Goal: Information Seeking & Learning: Learn about a topic

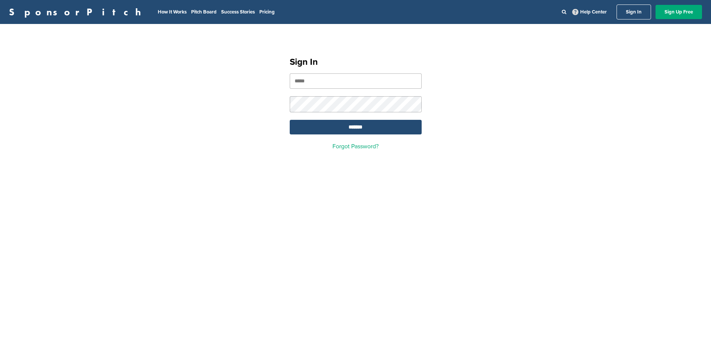
type input "**********"
click at [366, 132] on input "*******" at bounding box center [356, 127] width 132 height 15
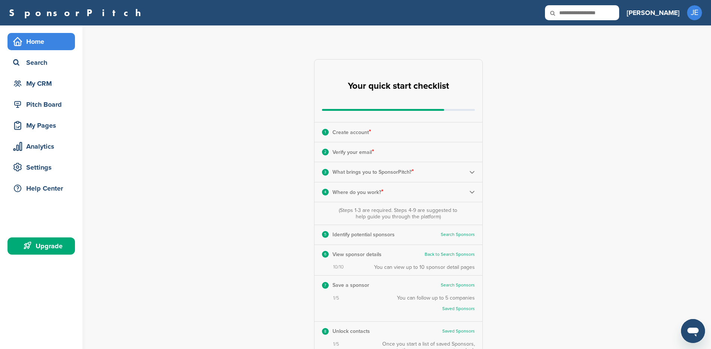
click at [619, 18] on input "text" at bounding box center [582, 12] width 74 height 15
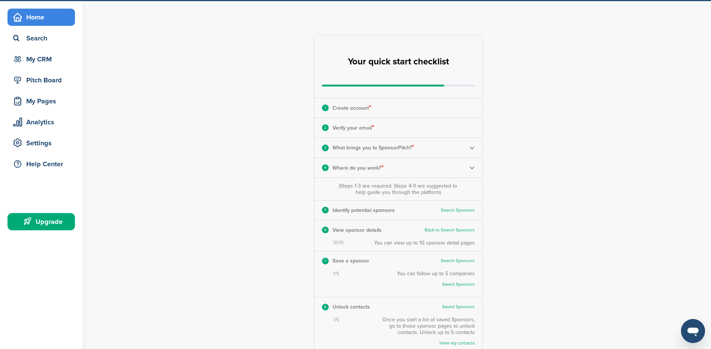
scroll to position [37, 0]
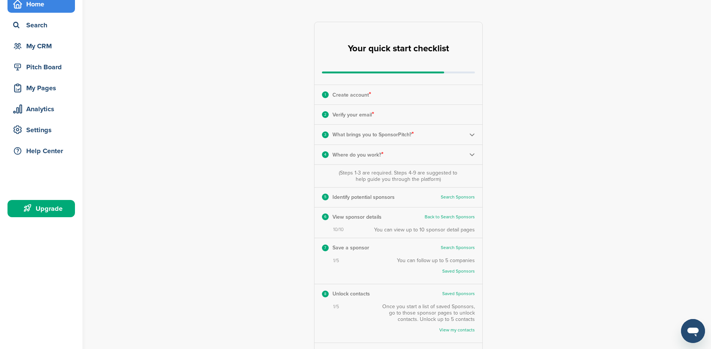
click at [445, 216] on link "Back to Search Sponsors" at bounding box center [450, 217] width 50 height 6
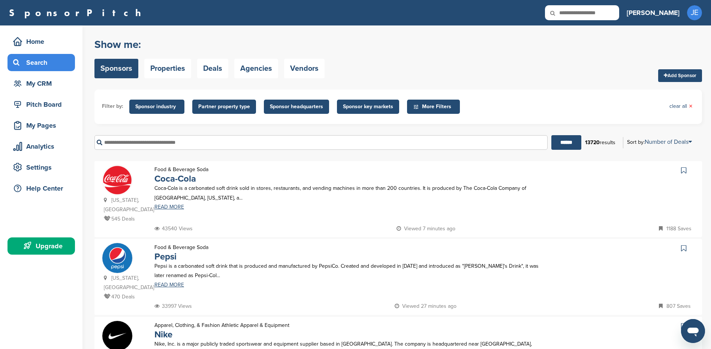
click at [613, 16] on input "text" at bounding box center [582, 12] width 74 height 15
type input "*"
type input "********"
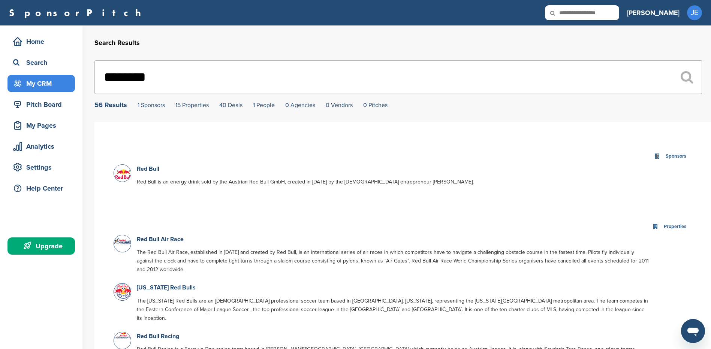
click at [57, 84] on div "My CRM" at bounding box center [43, 83] width 64 height 13
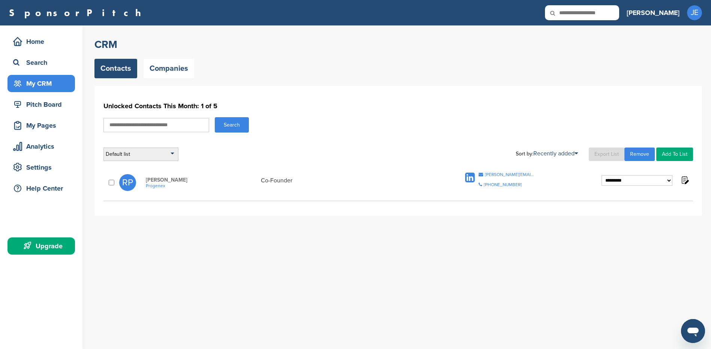
click at [175, 152] on div "Default list" at bounding box center [140, 154] width 75 height 13
click at [47, 108] on div "Pitch Board" at bounding box center [43, 104] width 64 height 13
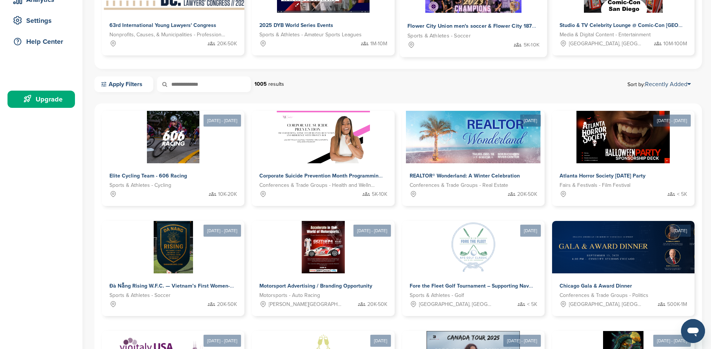
scroll to position [150, 0]
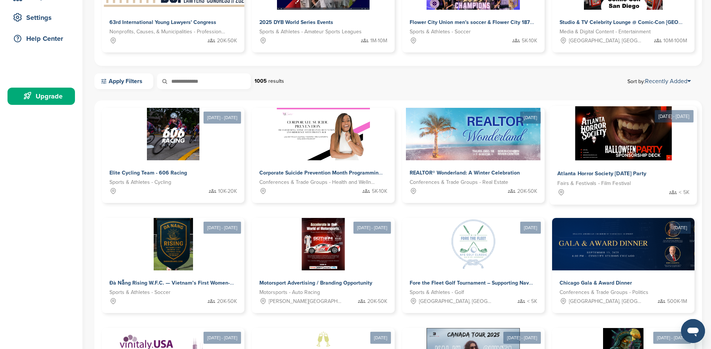
click at [613, 122] on img at bounding box center [623, 133] width 97 height 54
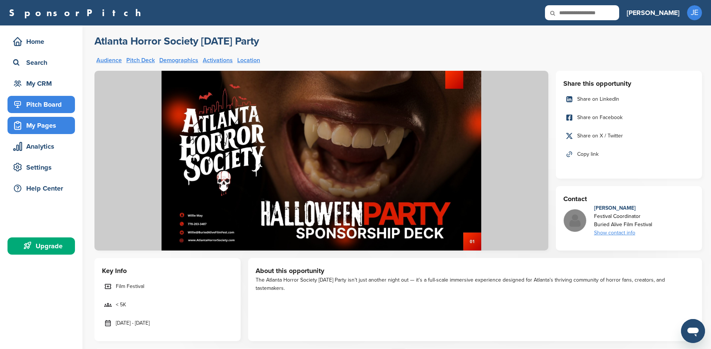
click at [49, 127] on div "My Pages" at bounding box center [43, 125] width 64 height 13
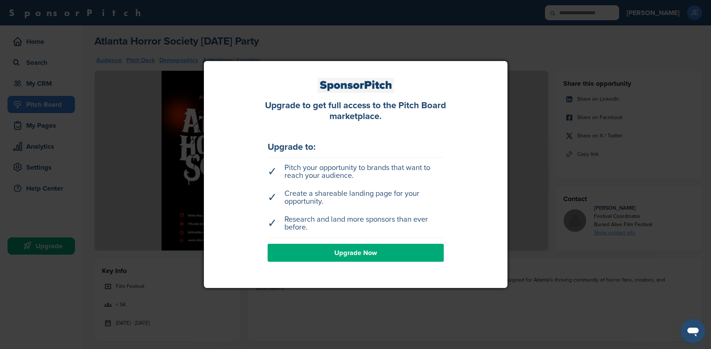
click at [659, 139] on div at bounding box center [355, 174] width 711 height 349
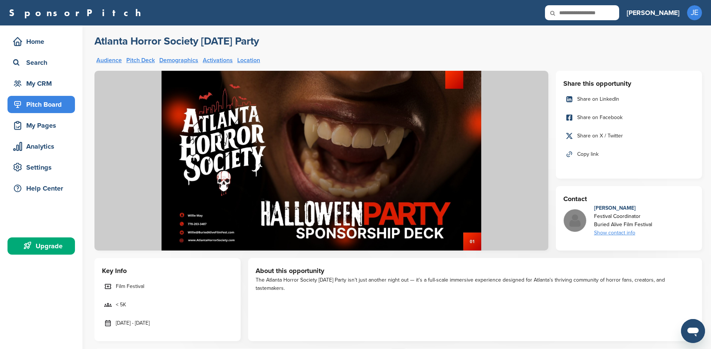
click at [49, 106] on div "Pitch Board" at bounding box center [43, 104] width 64 height 13
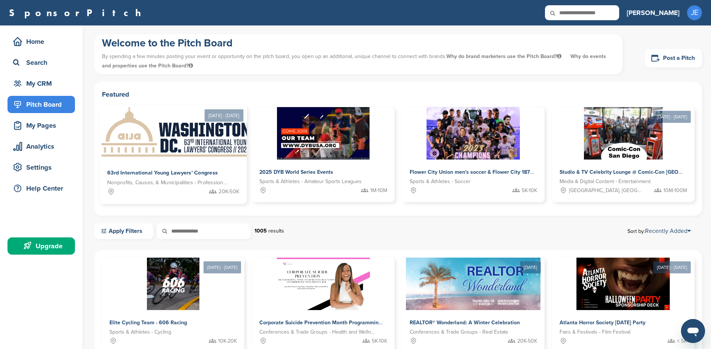
click at [195, 127] on img at bounding box center [176, 133] width 154 height 54
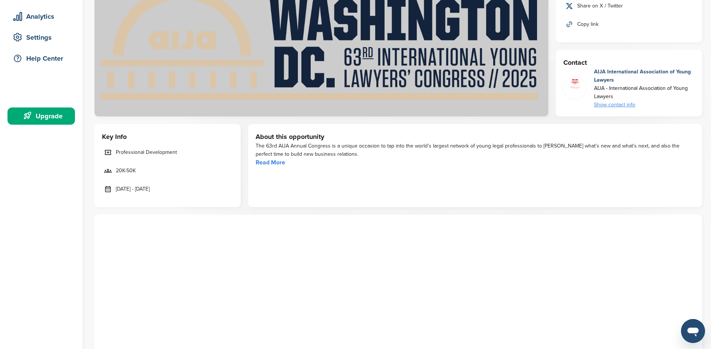
scroll to position [150, 0]
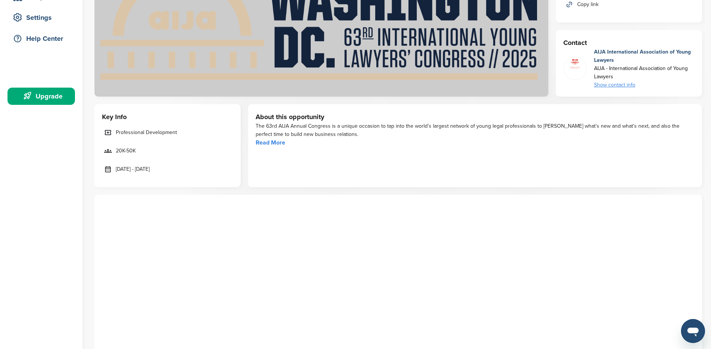
click at [276, 145] on link "Read More" at bounding box center [271, 142] width 30 height 7
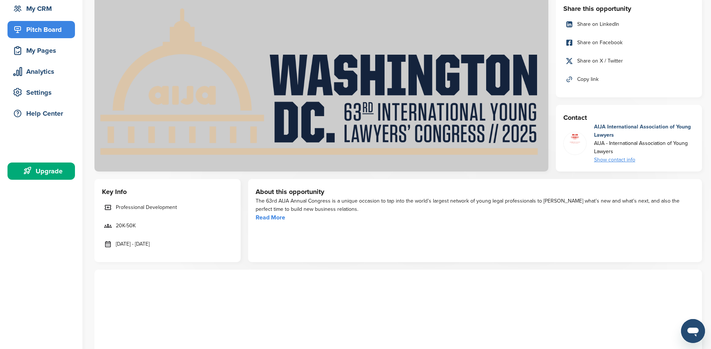
scroll to position [0, 0]
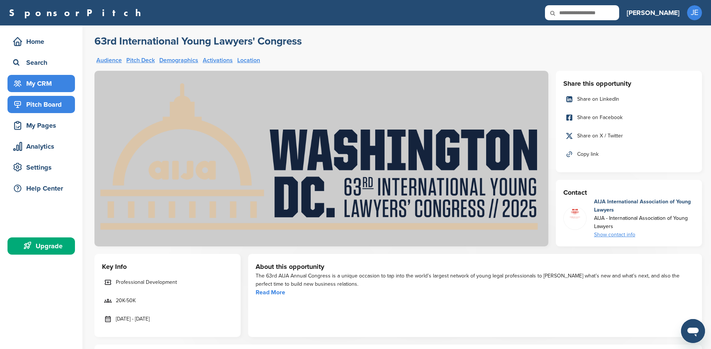
click at [52, 85] on div "My CRM" at bounding box center [43, 83] width 64 height 13
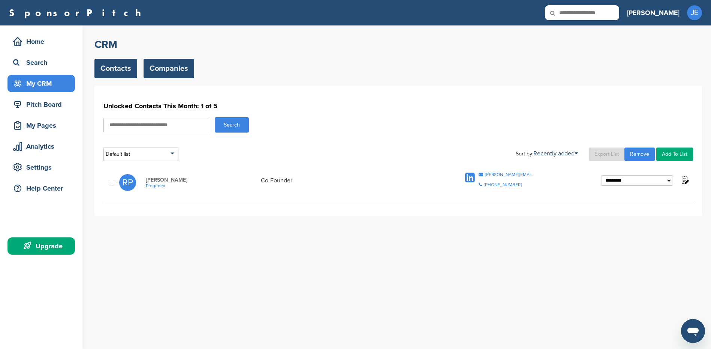
click at [158, 66] on link "Companies" at bounding box center [169, 68] width 51 height 19
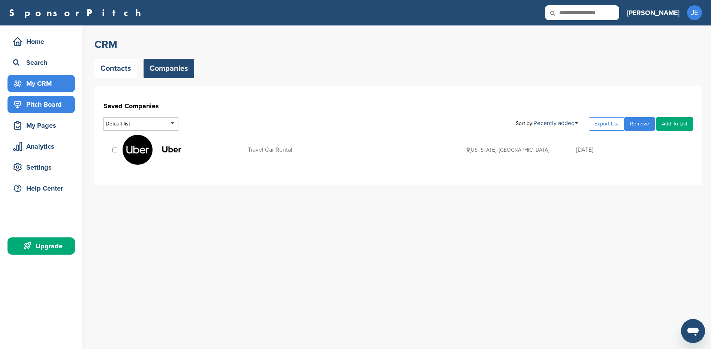
click at [52, 100] on div "Pitch Board" at bounding box center [43, 104] width 64 height 13
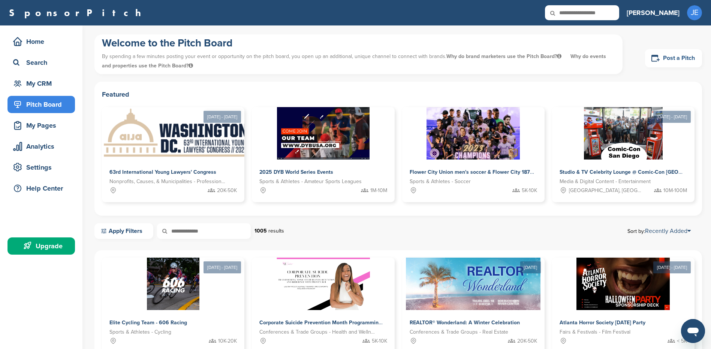
click at [661, 61] on link "Post a Pitch" at bounding box center [673, 58] width 57 height 18
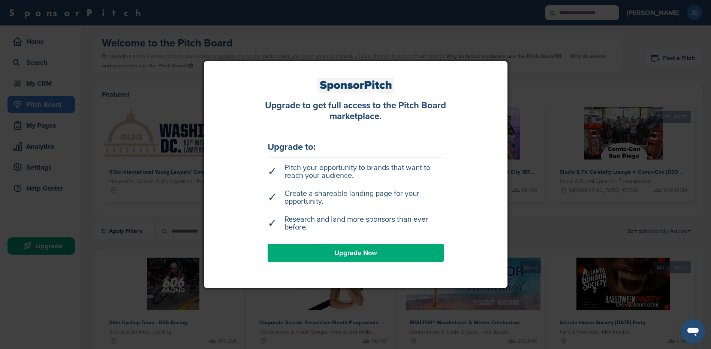
click at [551, 14] on div at bounding box center [355, 174] width 711 height 349
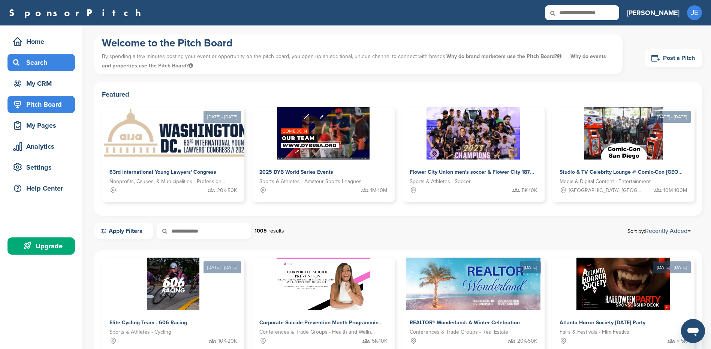
click at [52, 67] on div "Search" at bounding box center [43, 62] width 64 height 13
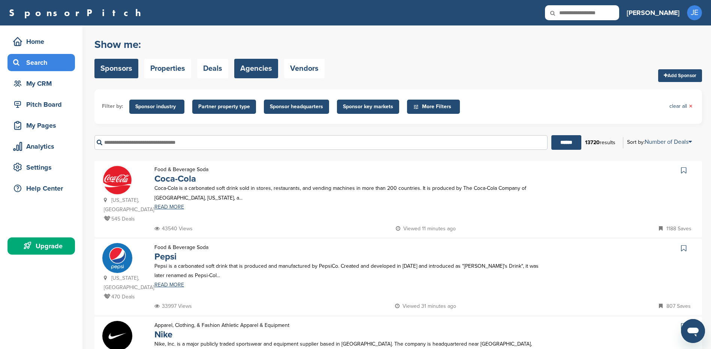
click at [262, 67] on link "Agencies" at bounding box center [256, 68] width 44 height 19
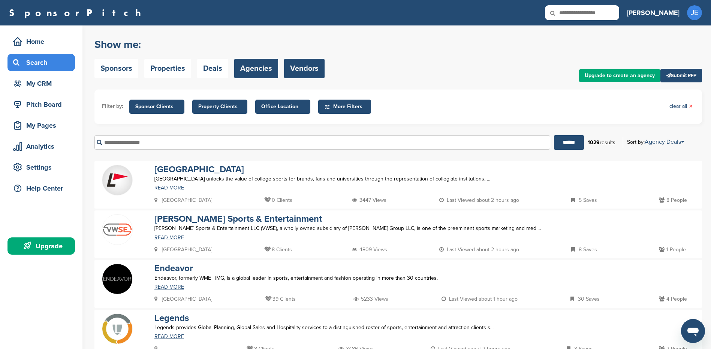
click at [296, 63] on link "Vendors" at bounding box center [304, 68] width 40 height 19
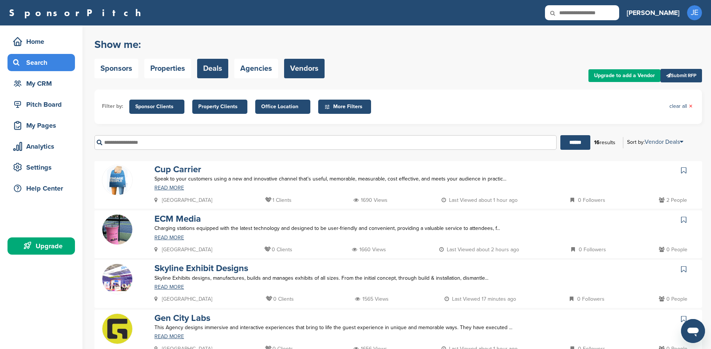
click at [210, 66] on link "Deals" at bounding box center [212, 68] width 31 height 19
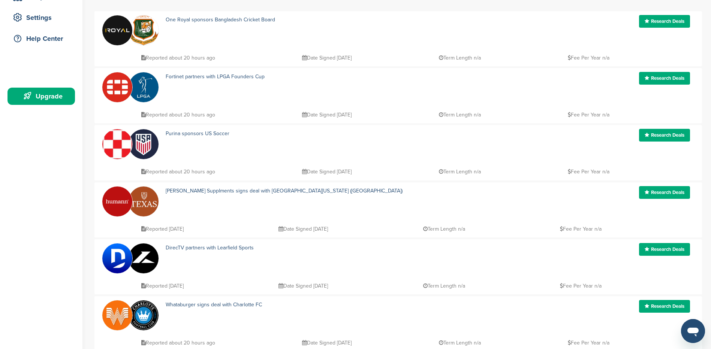
scroll to position [112, 0]
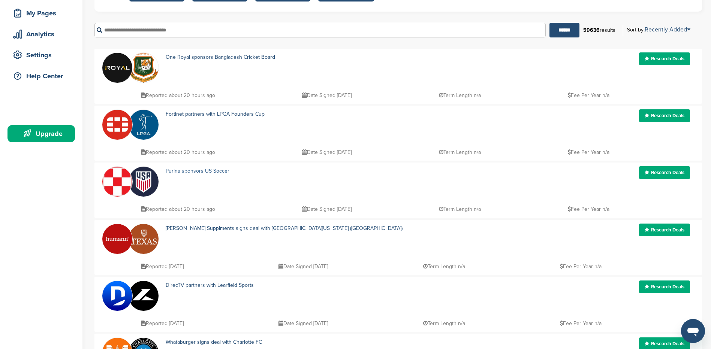
click at [174, 170] on link "Purina sponsors US Soccer" at bounding box center [198, 171] width 64 height 6
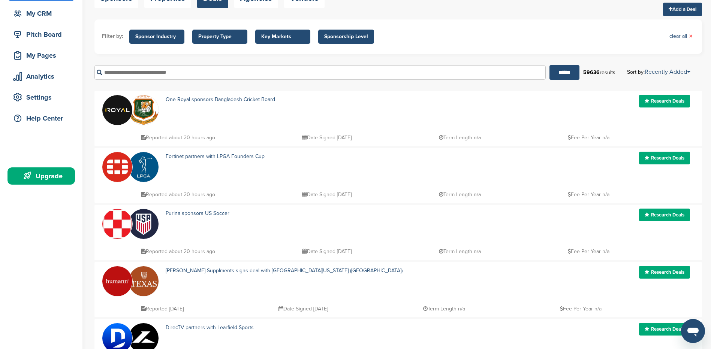
scroll to position [0, 0]
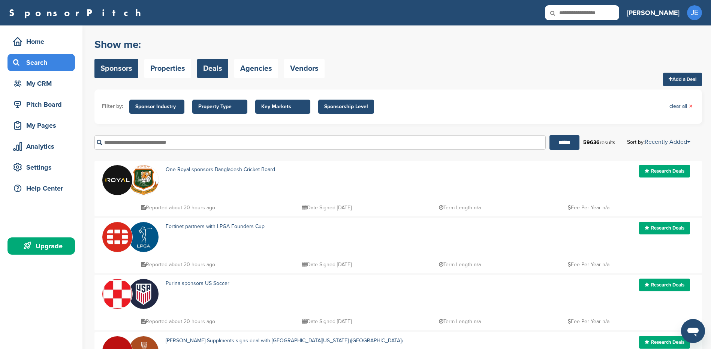
click at [124, 66] on link "Sponsors" at bounding box center [116, 68] width 44 height 19
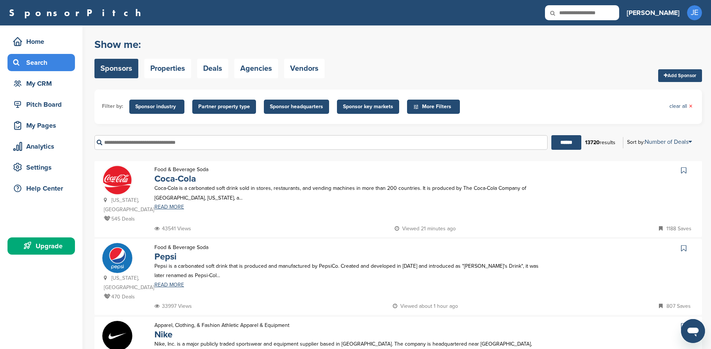
click at [191, 144] on input "text" at bounding box center [320, 142] width 453 height 15
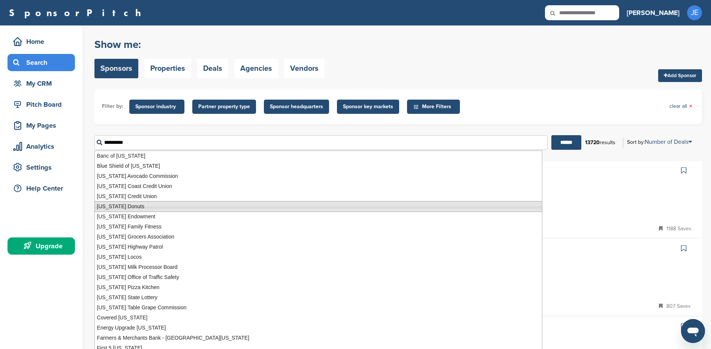
scroll to position [37, 0]
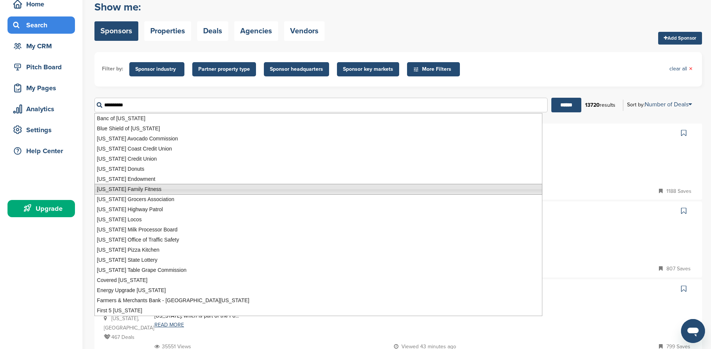
click at [211, 188] on li "California Family Fitness" at bounding box center [318, 189] width 448 height 11
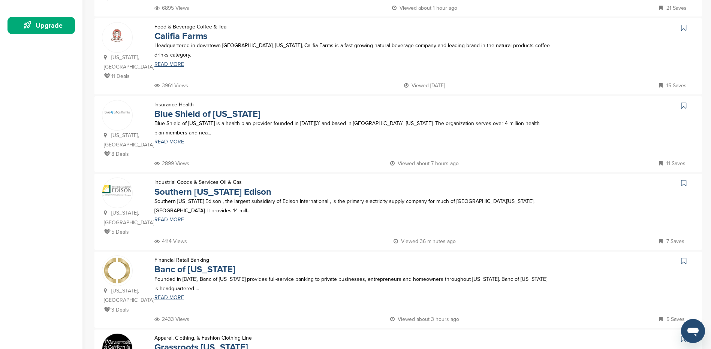
scroll to position [112, 0]
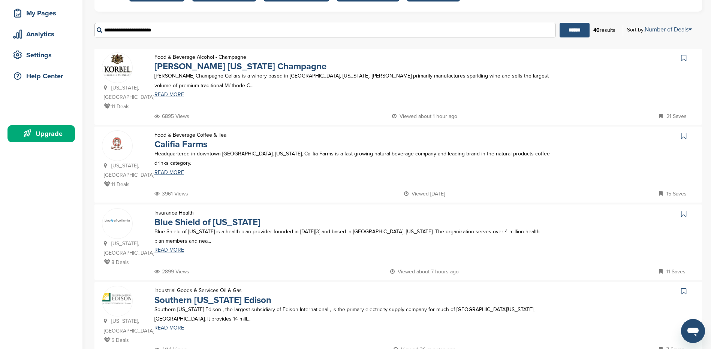
click at [570, 34] on input "******" at bounding box center [575, 30] width 30 height 15
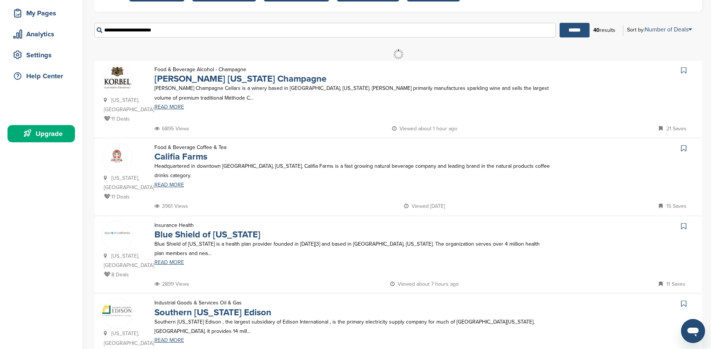
scroll to position [0, 0]
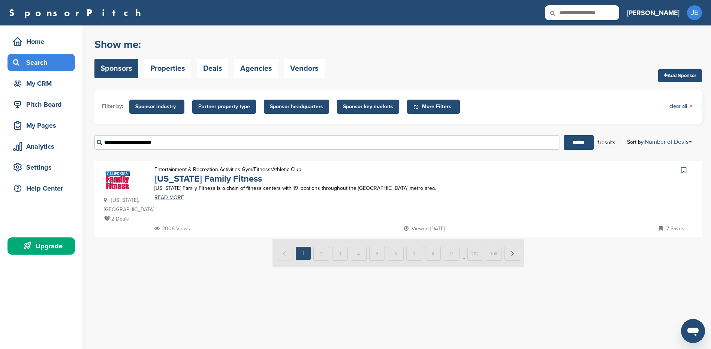
drag, startPoint x: 168, startPoint y: 143, endPoint x: 104, endPoint y: 145, distance: 64.5
click at [104, 145] on input "**********" at bounding box center [327, 142] width 466 height 15
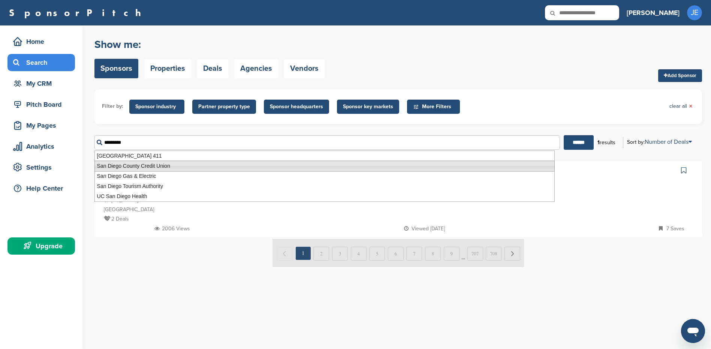
click at [230, 167] on li "San Diego County Credit Union" at bounding box center [324, 166] width 460 height 11
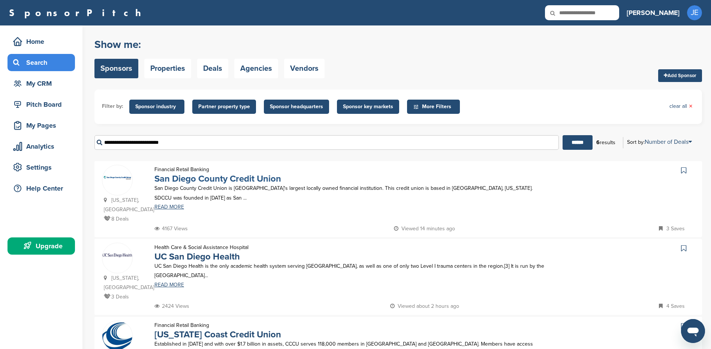
type input "**********"
click at [229, 183] on link "San Diego County Credit Union" at bounding box center [217, 179] width 127 height 11
drag, startPoint x: 290, startPoint y: 181, endPoint x: 152, endPoint y: 177, distance: 138.4
click at [152, 177] on div "Financial Retail Banking San Diego County Credit Union San Diego County Credit …" at bounding box center [352, 194] width 411 height 59
drag, startPoint x: 152, startPoint y: 177, endPoint x: 177, endPoint y: 206, distance: 38.3
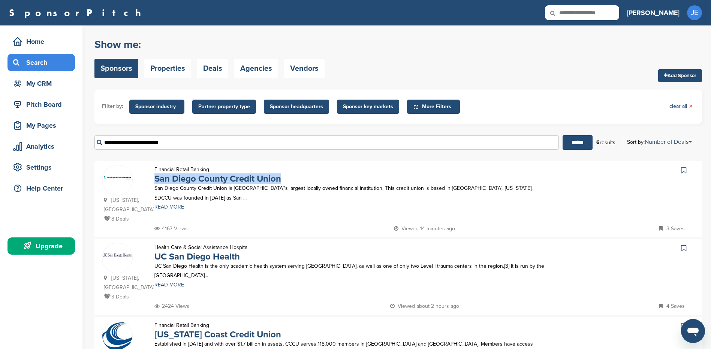
click at [177, 206] on link "READ MORE" at bounding box center [352, 207] width 396 height 5
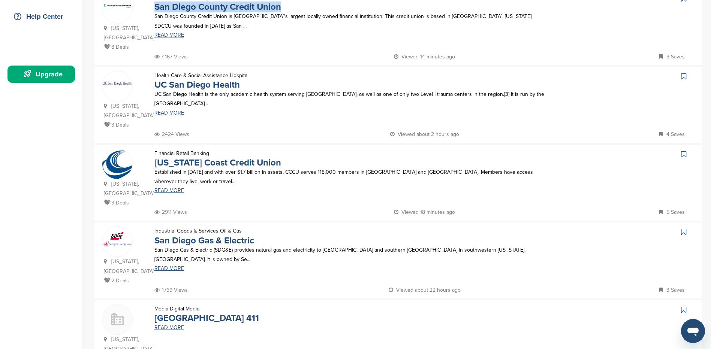
scroll to position [187, 0]
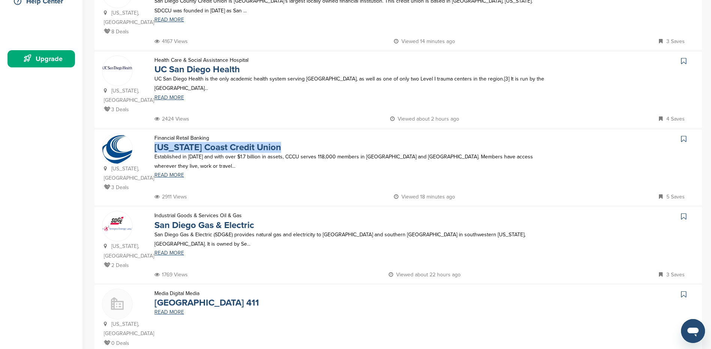
drag, startPoint x: 304, startPoint y: 150, endPoint x: 147, endPoint y: 145, distance: 156.8
click at [147, 145] on div "Financial Retail Banking California Coast Credit Union Established in 1929 and …" at bounding box center [352, 162] width 411 height 59
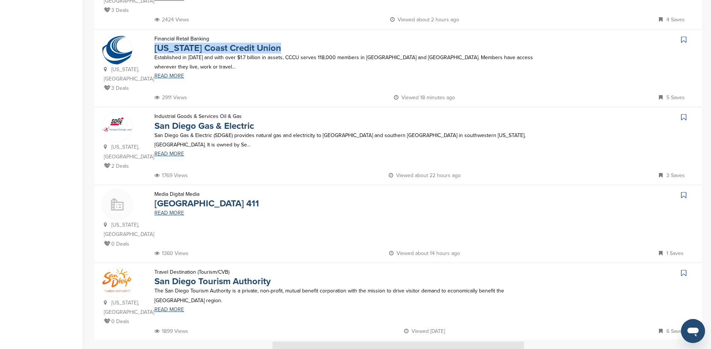
scroll to position [300, 0]
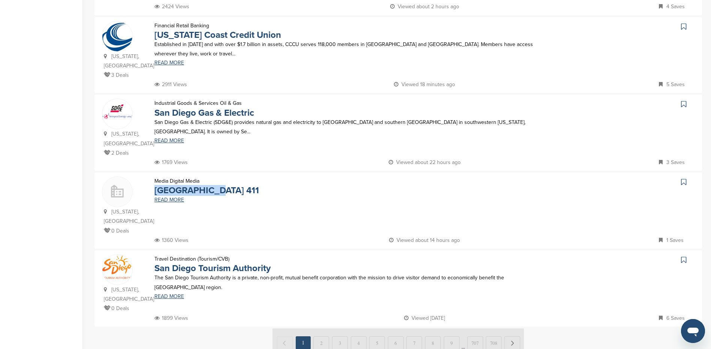
drag, startPoint x: 215, startPoint y: 190, endPoint x: 151, endPoint y: 191, distance: 64.5
click at [151, 191] on div "Media Digital Media San Diego 411" at bounding box center [207, 186] width 120 height 19
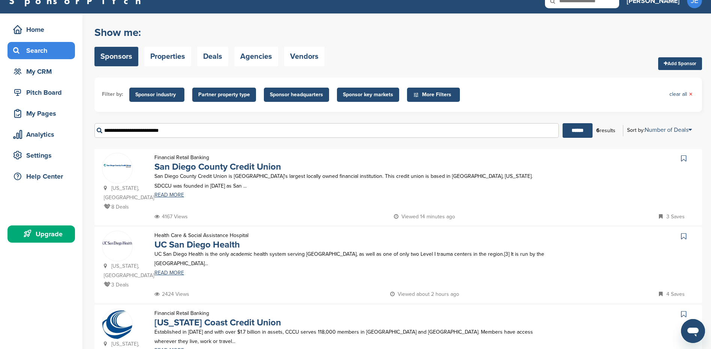
scroll to position [0, 0]
